Goal: Information Seeking & Learning: Learn about a topic

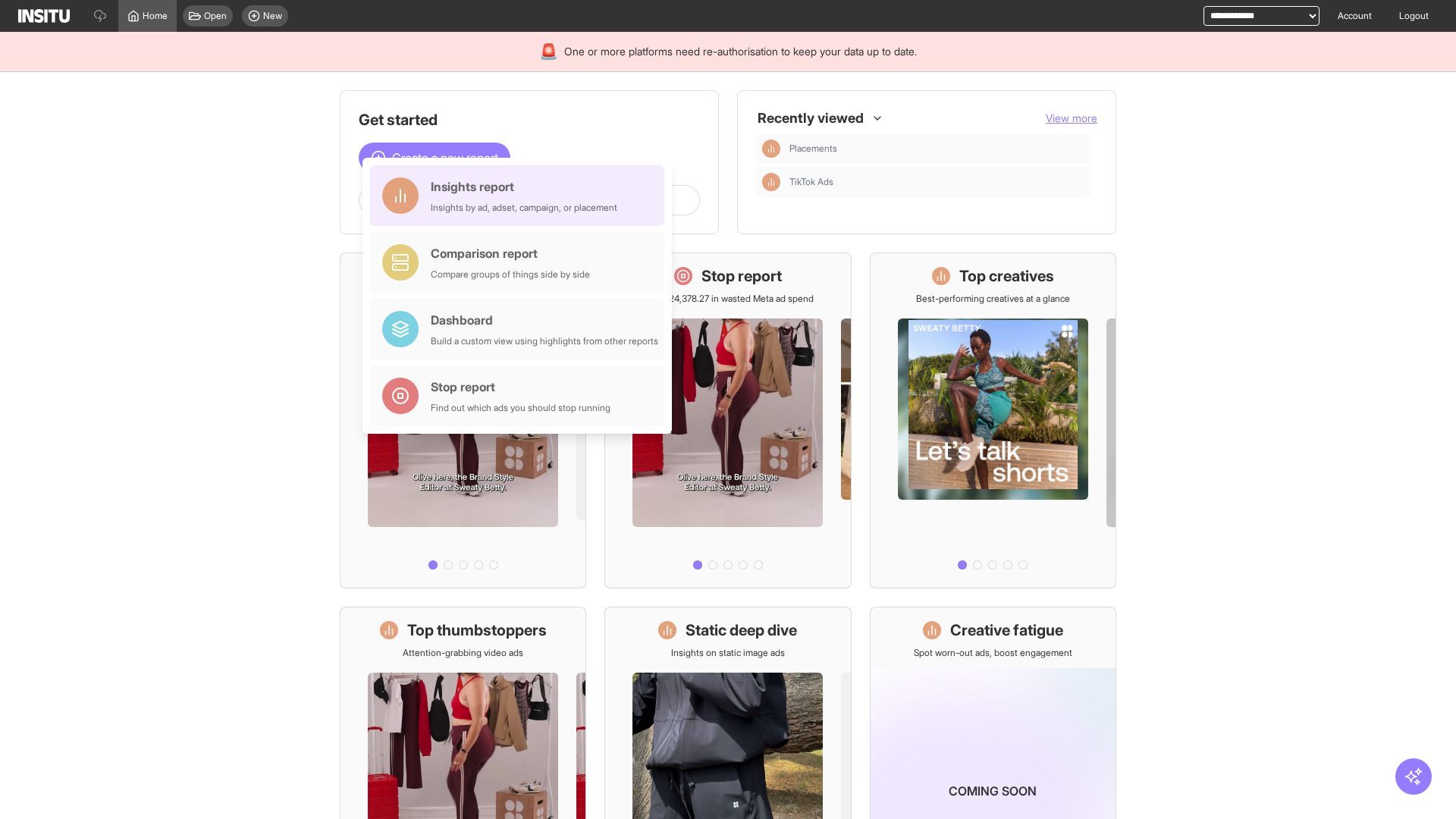
click at [521, 196] on div "Insights report Insights by ad, adset, campaign, or placement" at bounding box center [524, 196] width 186 height 37
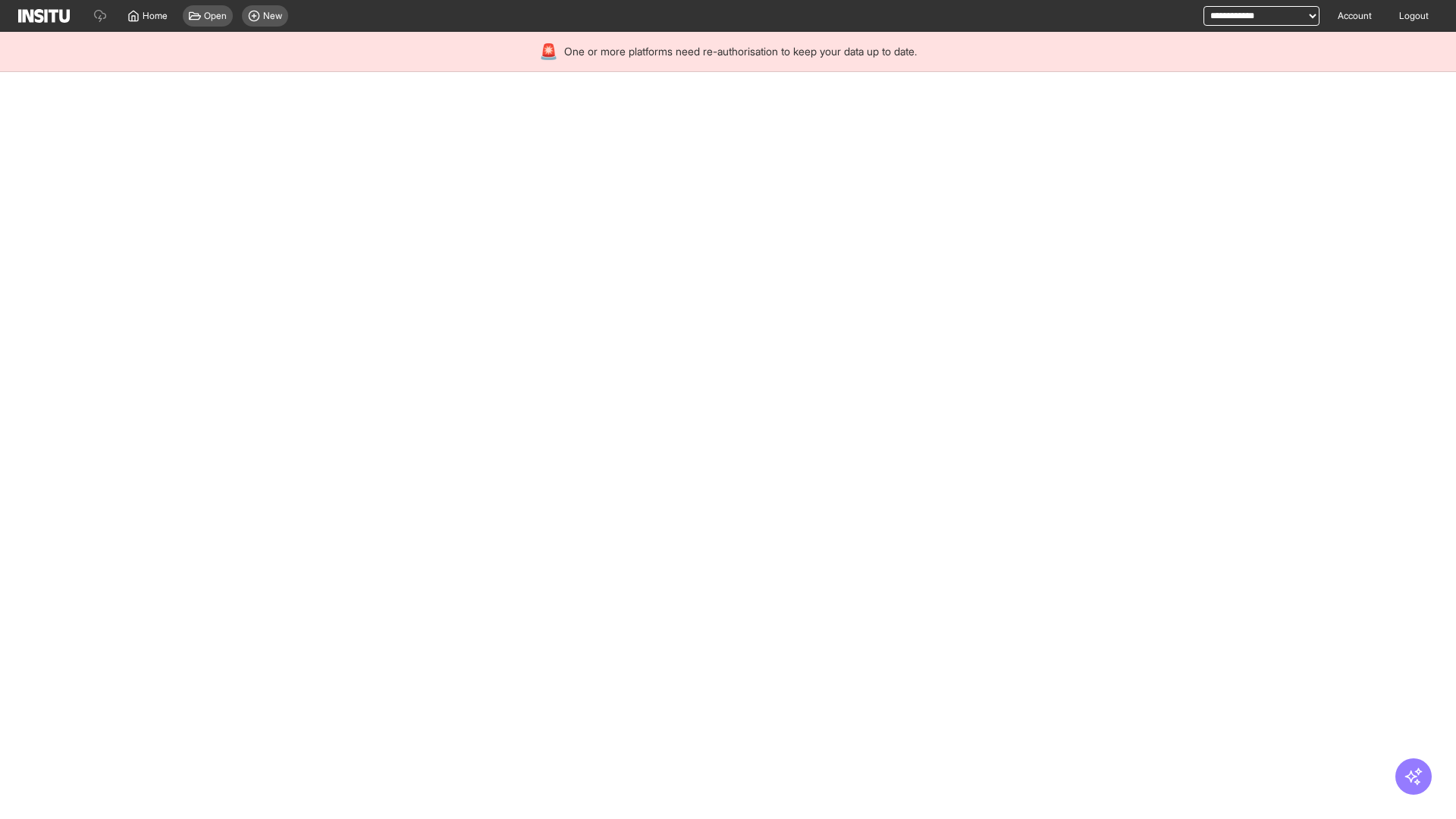
select select "**"
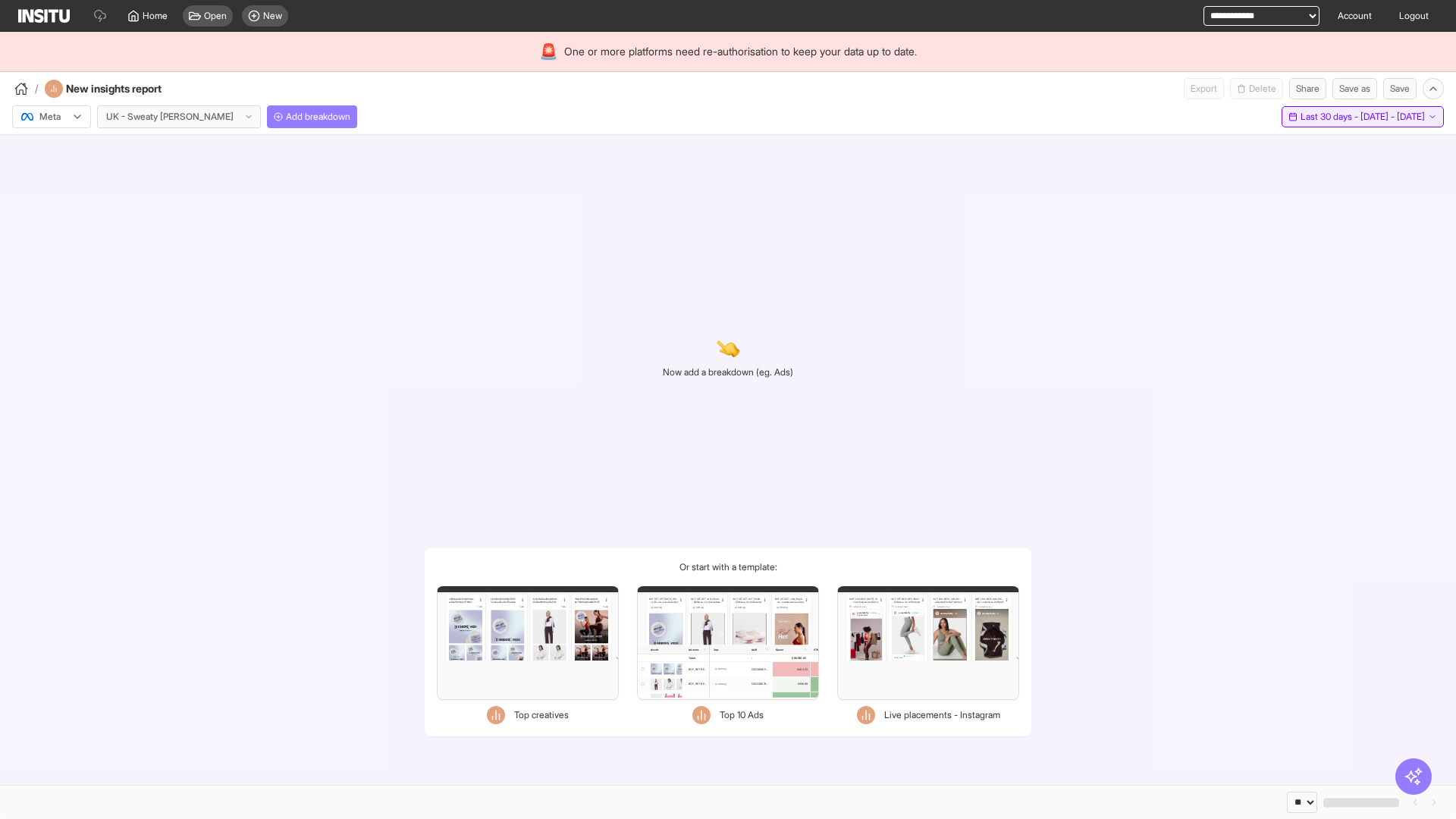
click at [1328, 117] on span "Last 30 days - [DATE] - [DATE]" at bounding box center [1363, 116] width 125 height 12
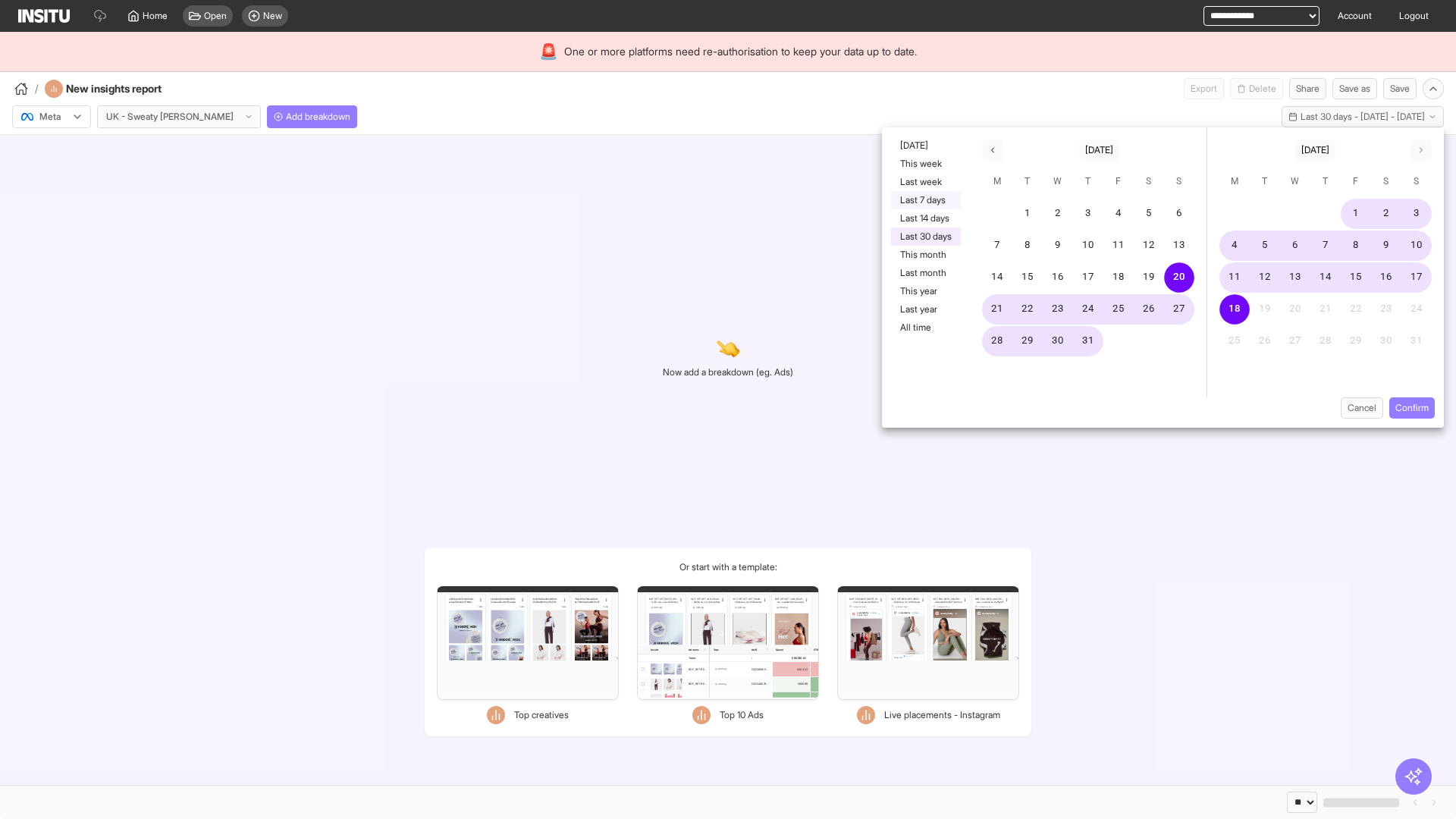
click at [924, 200] on button "Last 7 days" at bounding box center [926, 200] width 70 height 18
